Goal: Information Seeking & Learning: Learn about a topic

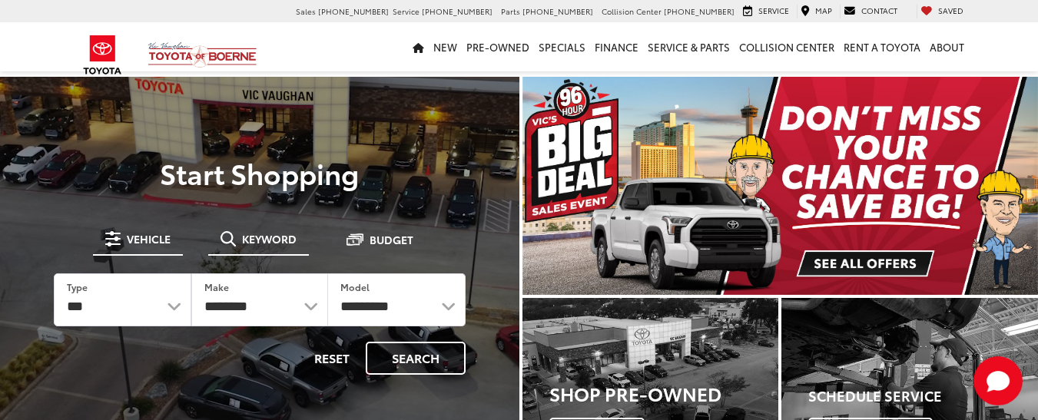
click at [259, 238] on span "Keyword" at bounding box center [269, 239] width 55 height 11
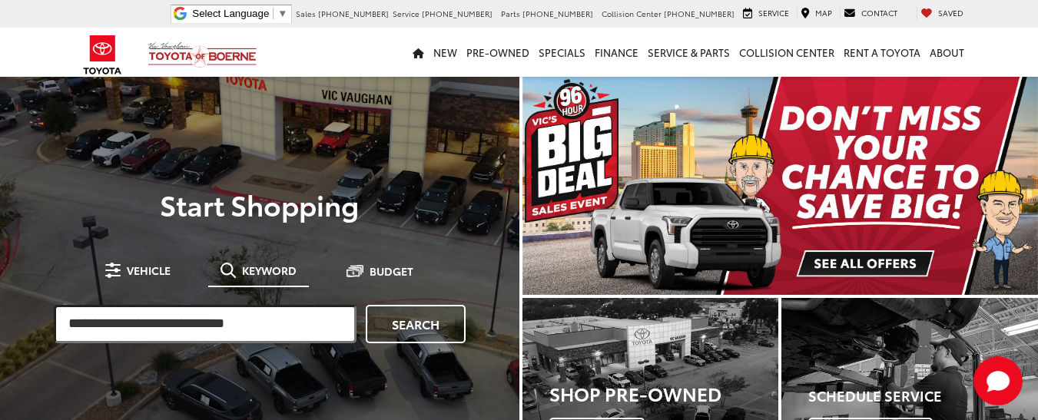
click at [232, 332] on input "search" at bounding box center [205, 324] width 303 height 38
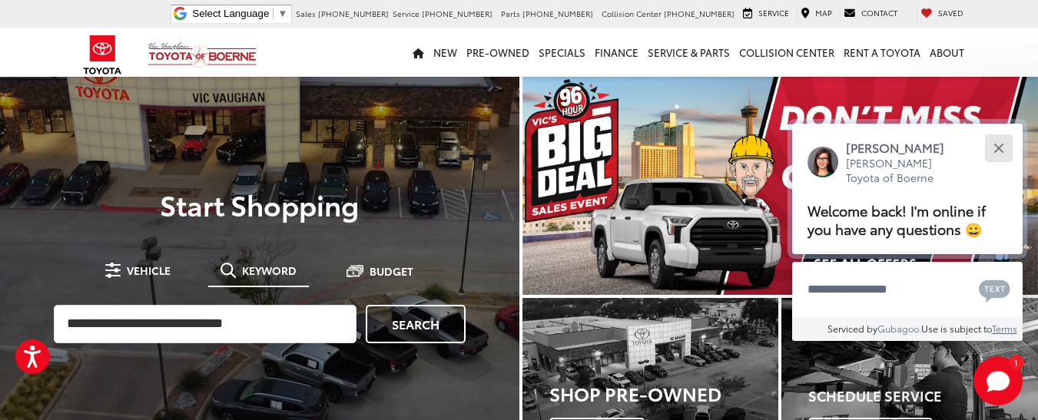
click at [998, 151] on button "Close" at bounding box center [998, 147] width 33 height 33
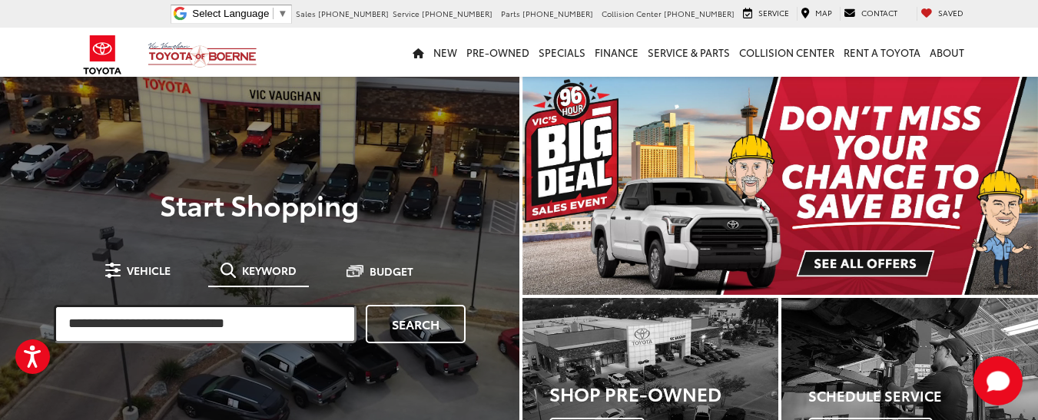
click at [213, 324] on input "search" at bounding box center [205, 324] width 303 height 38
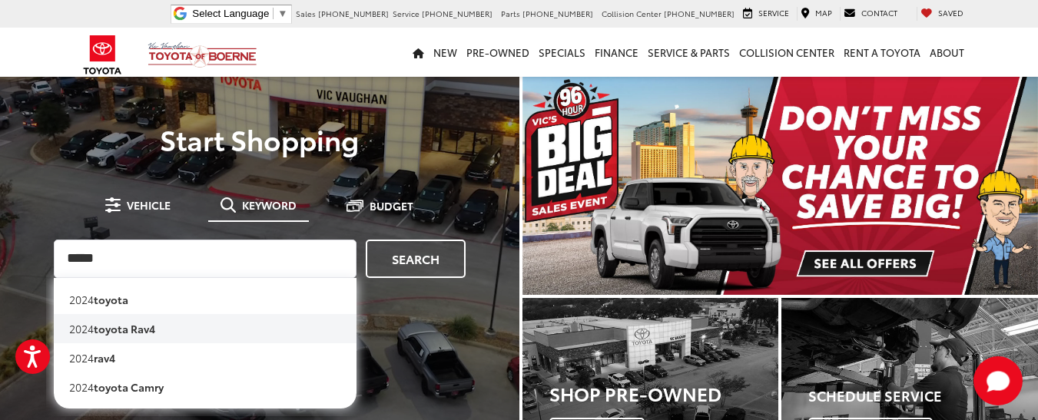
click at [155, 330] on b "toyota rav4" at bounding box center [124, 328] width 61 height 15
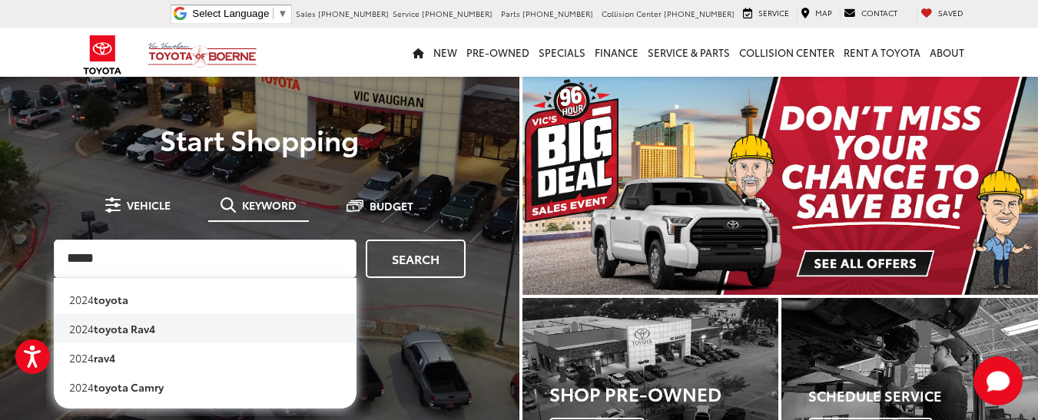
type input "**********"
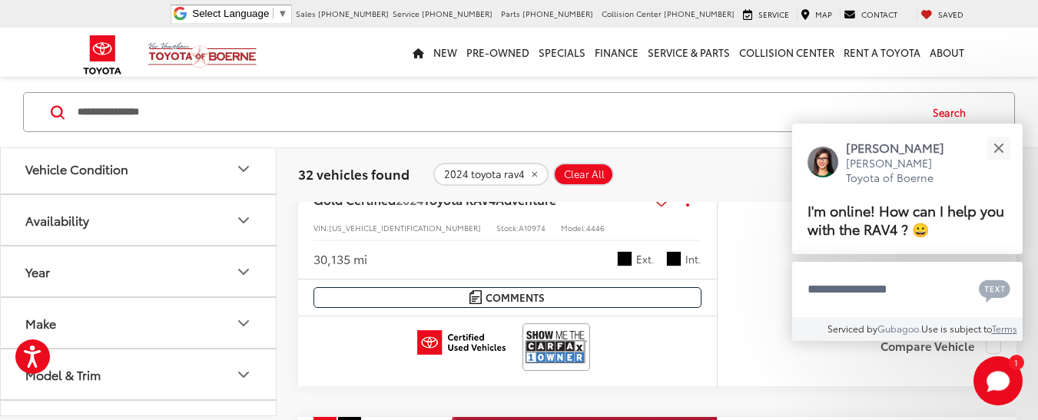
scroll to position [1920, 0]
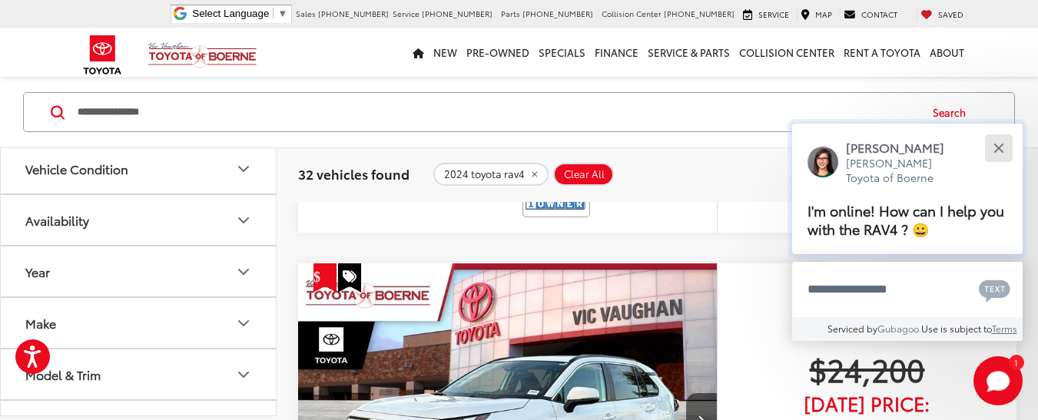
click at [1004, 152] on button "Close" at bounding box center [998, 147] width 33 height 33
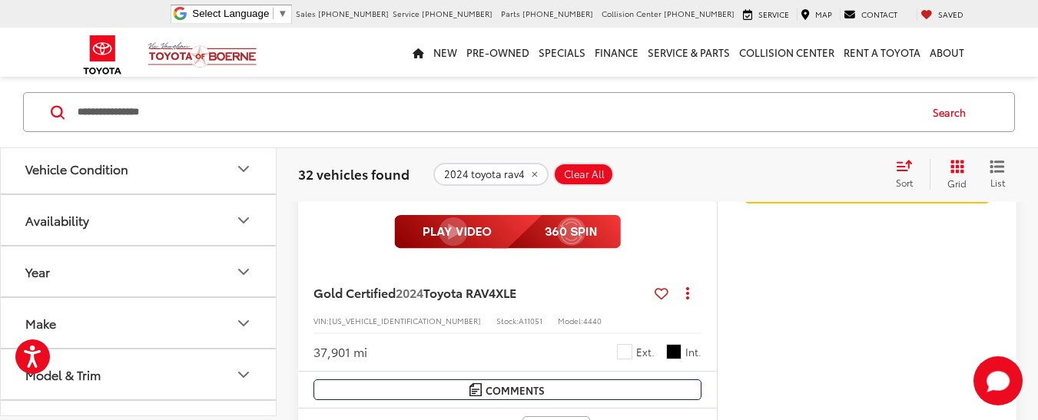
scroll to position [4224, 0]
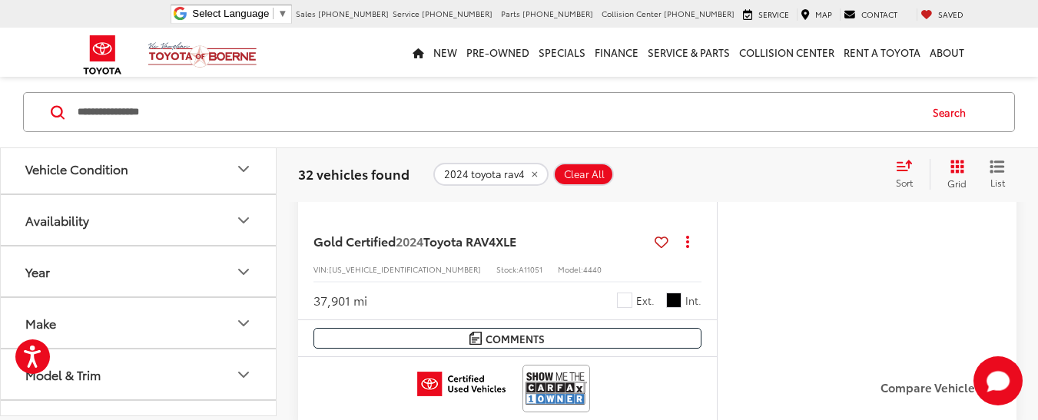
click at [778, 275] on div "$24,200 [DATE] Price: Check Availability Get Price Now Value Your Trade" at bounding box center [867, 101] width 300 height 536
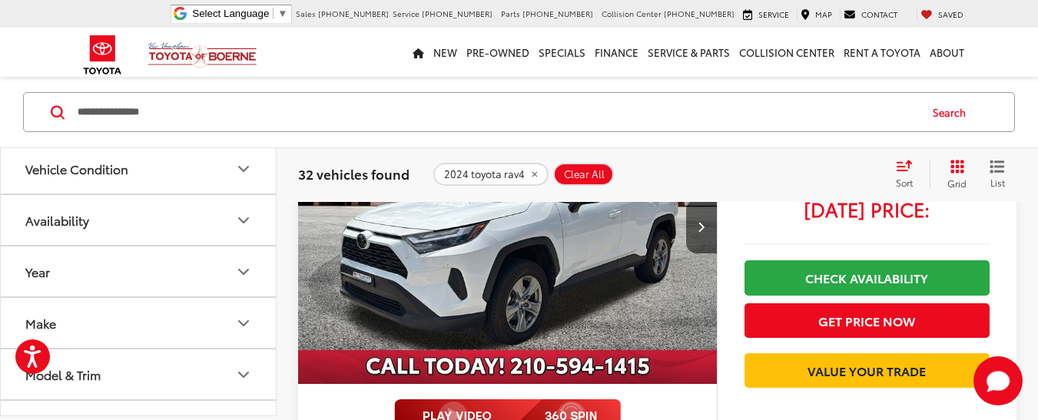
scroll to position [3917, 0]
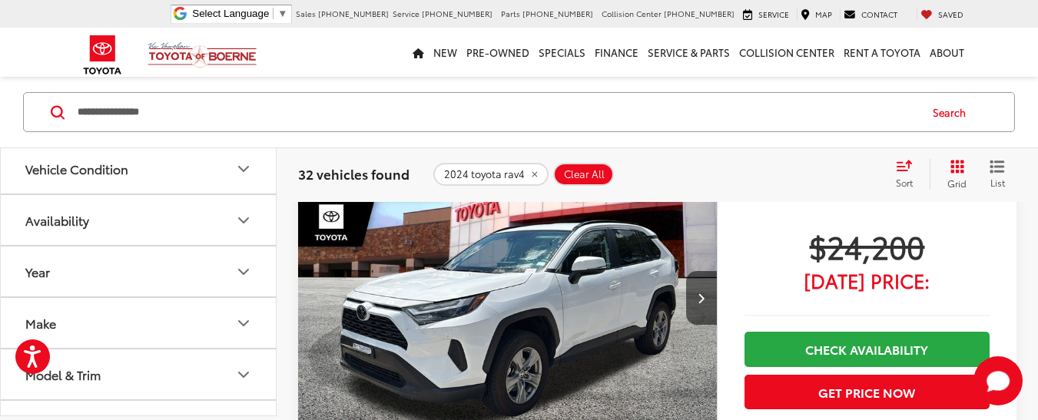
click at [511, 310] on img "2024 Toyota RAV4 XLE 0" at bounding box center [507, 299] width 421 height 316
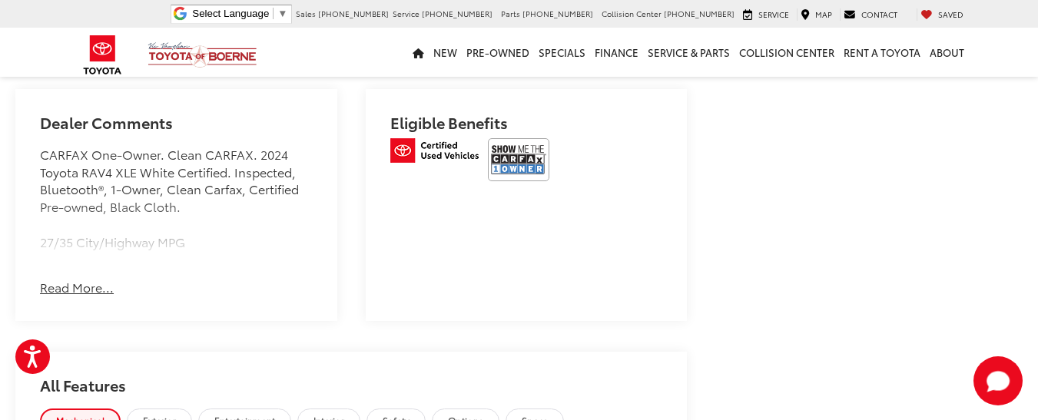
click at [88, 297] on button "Read More..." at bounding box center [77, 288] width 74 height 18
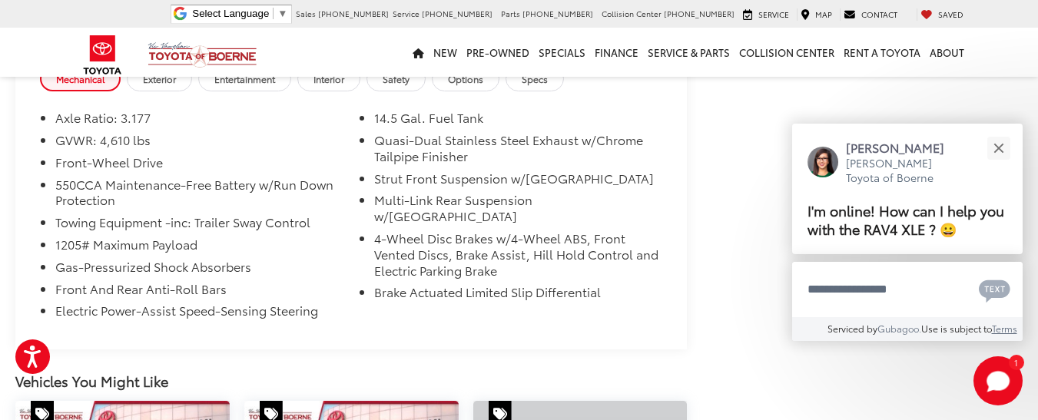
scroll to position [1660, 0]
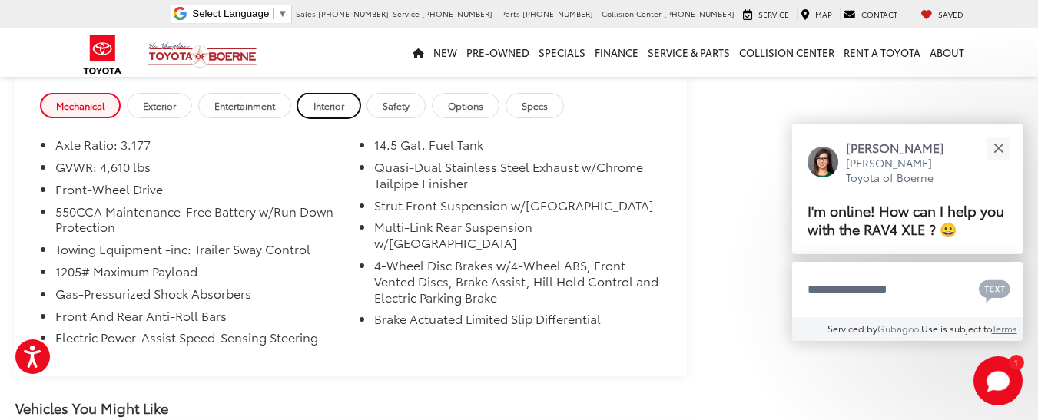
click at [338, 112] on span "Interior" at bounding box center [329, 105] width 31 height 13
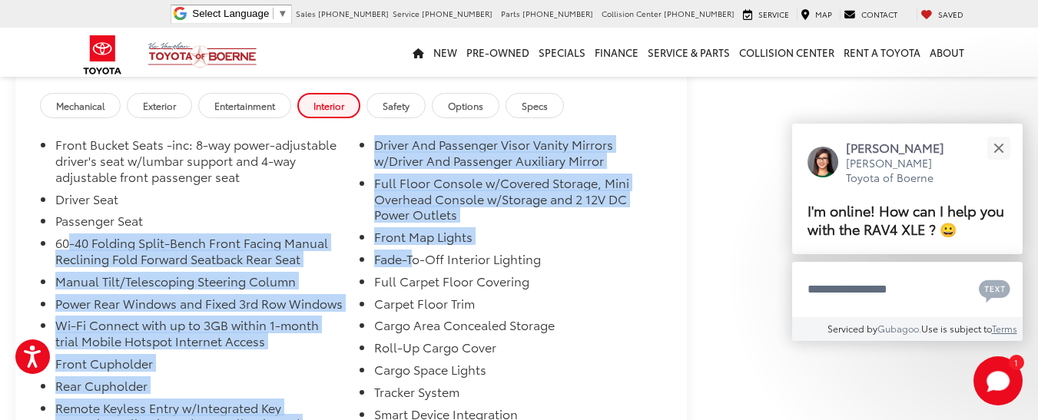
drag, startPoint x: 78, startPoint y: 260, endPoint x: 396, endPoint y: 284, distance: 319.0
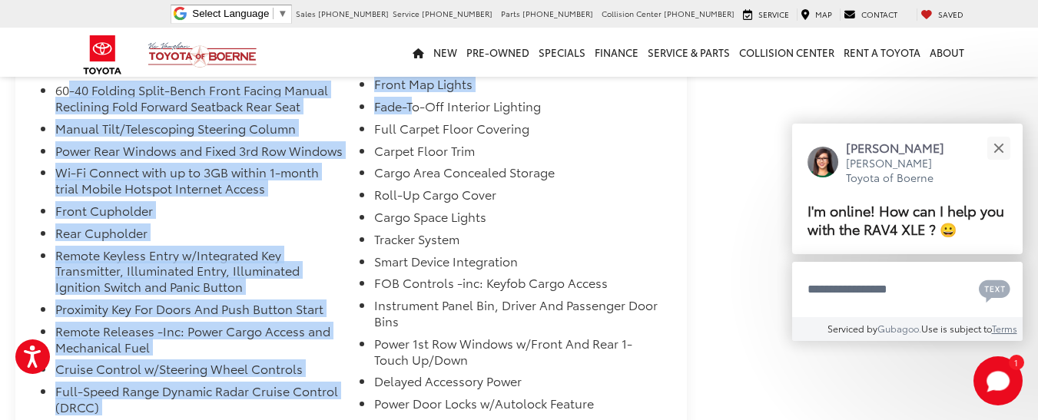
scroll to position [1813, 0]
click at [326, 300] on li "Remote Keyless Entry w/Integrated Key Transmitter, Illuminated Entry, Illuminat…" at bounding box center [199, 274] width 288 height 54
click at [289, 224] on li "Front Cupholder" at bounding box center [199, 213] width 288 height 22
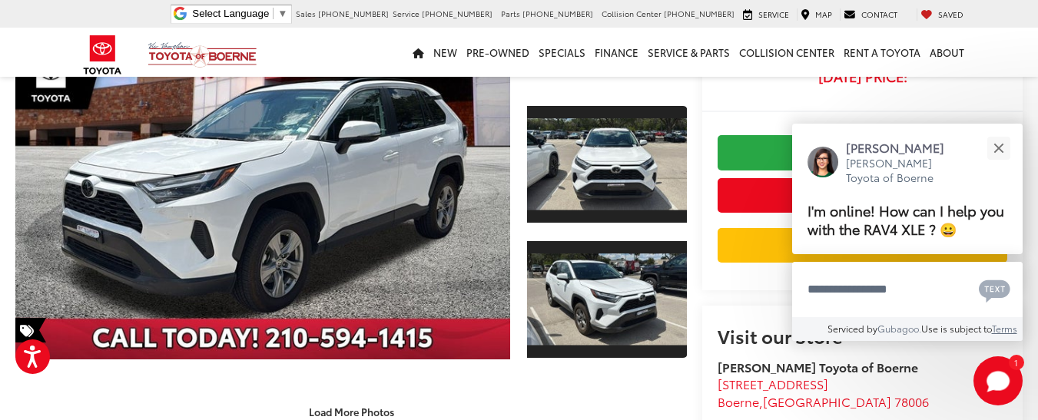
scroll to position [123, 0]
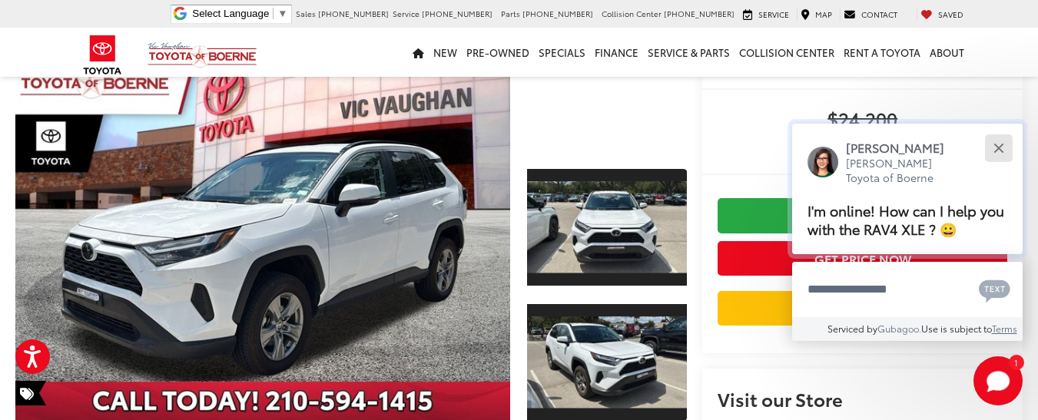
click at [993, 147] on button "Close" at bounding box center [998, 147] width 33 height 33
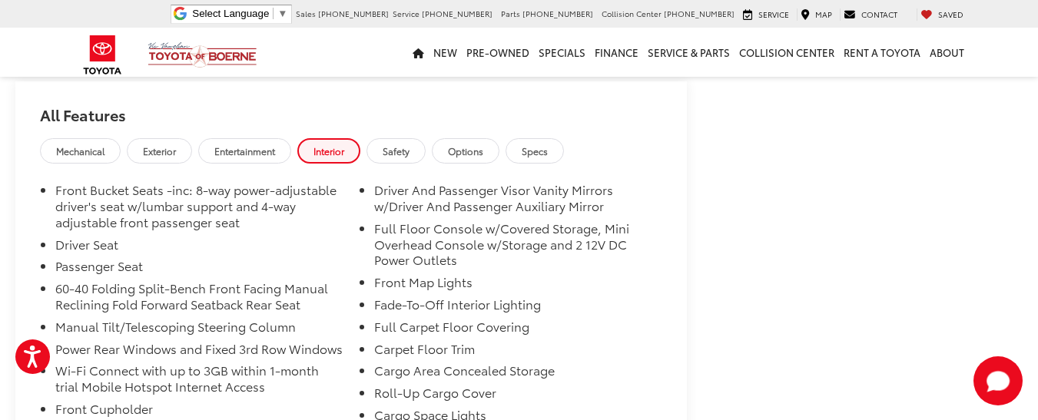
scroll to position [1614, 0]
click at [234, 154] on link "Entertainment" at bounding box center [244, 151] width 93 height 25
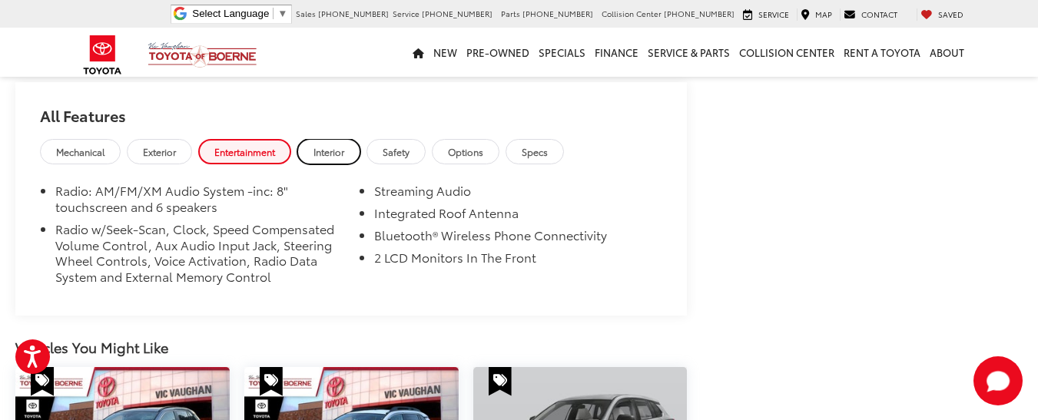
click at [339, 164] on link "Interior" at bounding box center [328, 151] width 63 height 25
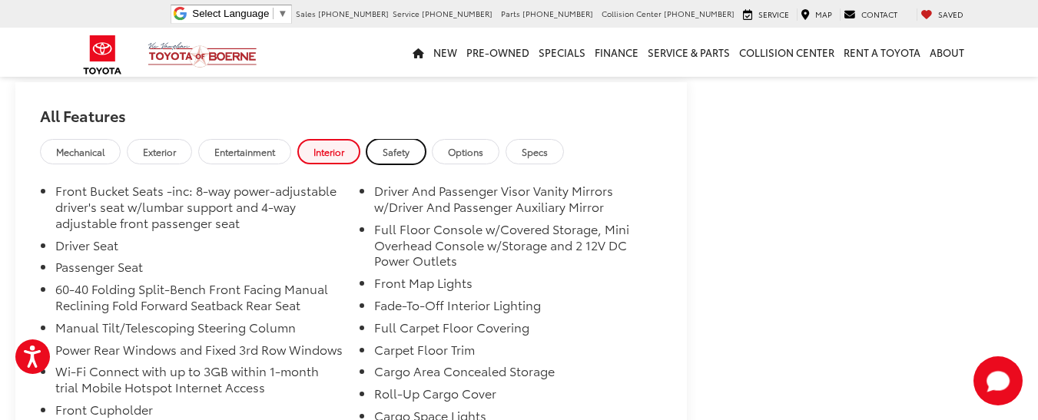
click at [421, 164] on link "Safety" at bounding box center [396, 151] width 59 height 25
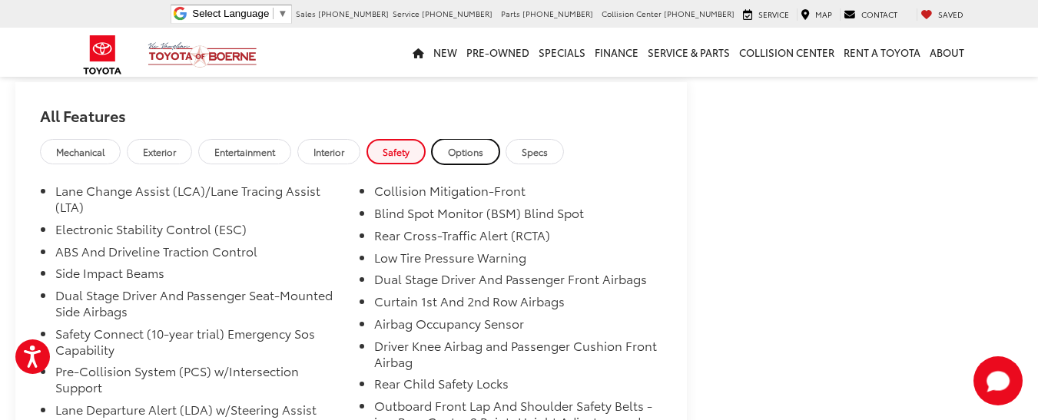
click at [483, 164] on link "Options" at bounding box center [466, 151] width 68 height 25
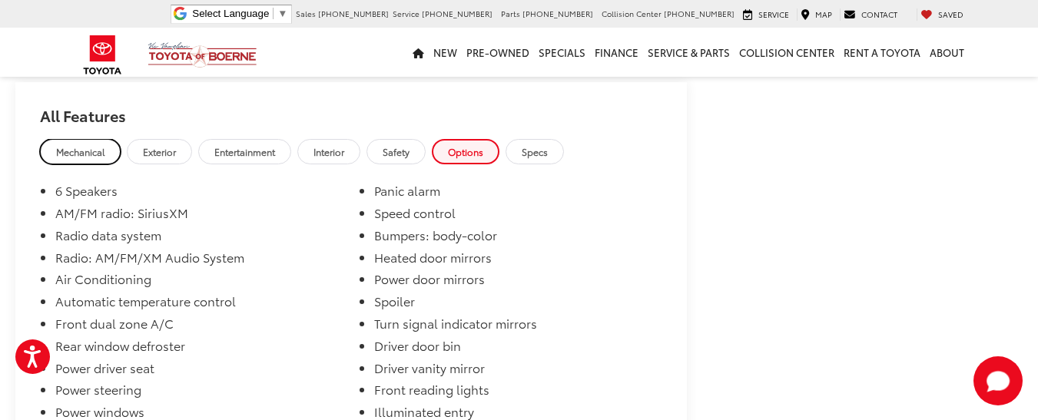
click at [61, 158] on span "Mechanical" at bounding box center [80, 151] width 48 height 13
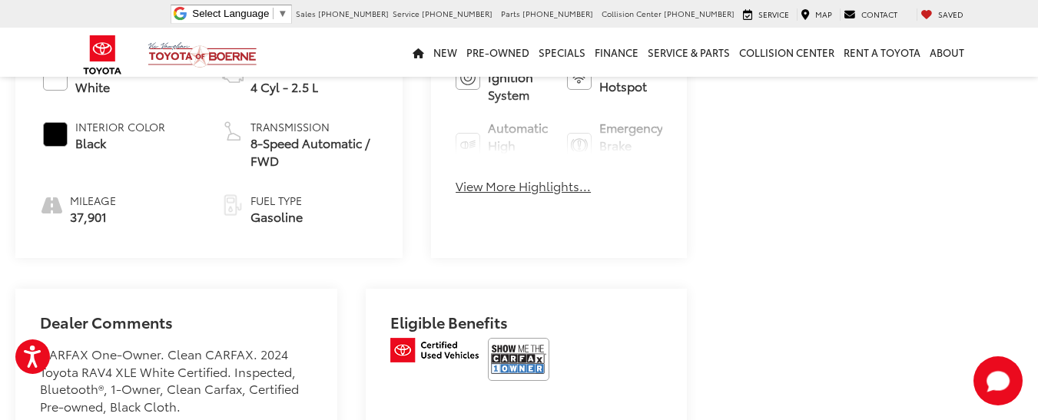
scroll to position [461, 0]
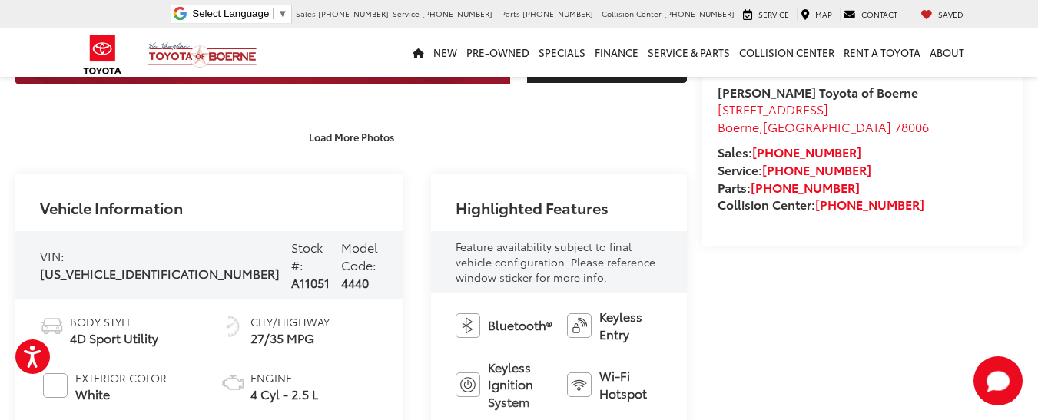
click at [291, 274] on span "A11051" at bounding box center [310, 283] width 38 height 18
copy span "A11051"
